Goal: Complete application form

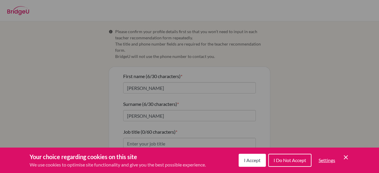
click at [347, 159] on icon "Cookie Control Close Icon" at bounding box center [346, 157] width 7 height 7
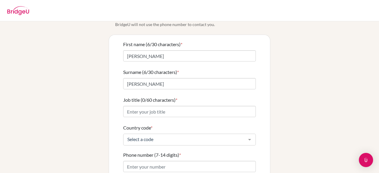
scroll to position [34, 0]
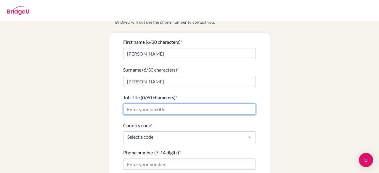
click at [157, 104] on input "Job title (0/60 characters) *" at bounding box center [189, 109] width 133 height 11
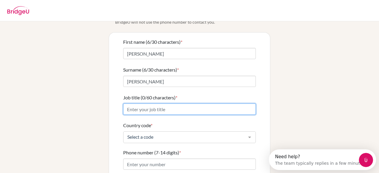
scroll to position [0, 0]
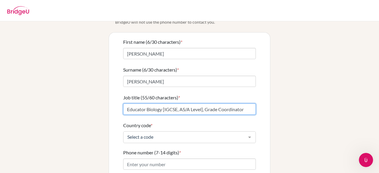
type input "Educator Biology [IGCSE, AS/A Level], Grade Coordinator"
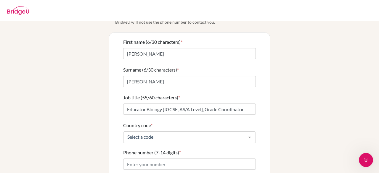
click at [270, 111] on div "First name (6/30 characters) * [PERSON_NAME] Surname (6/30 characters) * [PERSO…" at bounding box center [189, 131] width 161 height 197
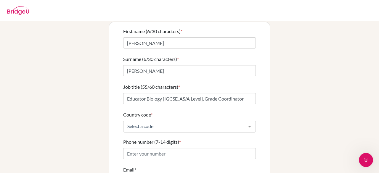
scroll to position [52, 0]
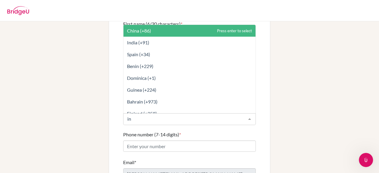
type input "ind"
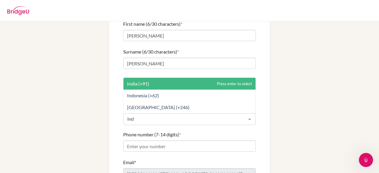
click at [153, 79] on span "India (+91)" at bounding box center [190, 84] width 132 height 12
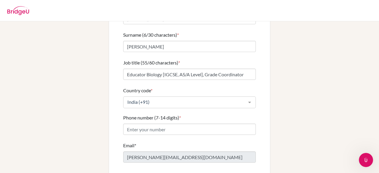
scroll to position [72, 0]
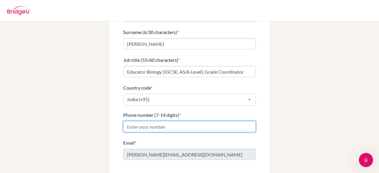
click at [165, 121] on input "Phone number (7-14 digits) *" at bounding box center [189, 126] width 133 height 11
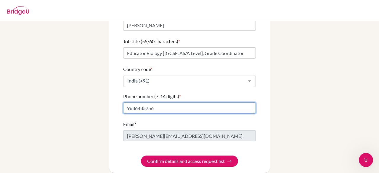
scroll to position [91, 0]
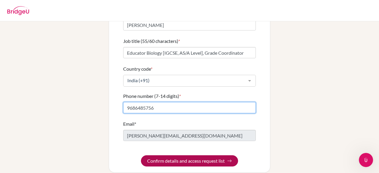
type input "9686485756"
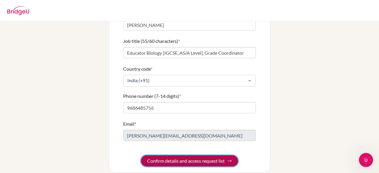
click at [207, 156] on button "Confirm details and access request list" at bounding box center [189, 161] width 97 height 11
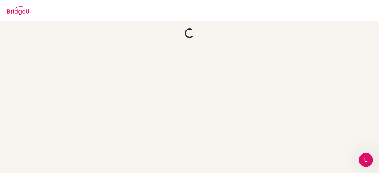
scroll to position [0, 0]
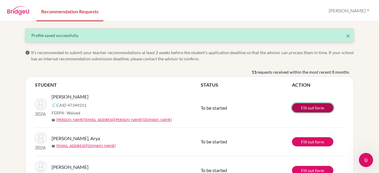
click at [317, 108] on link "Fill out form" at bounding box center [312, 107] width 41 height 9
